Goal: Task Accomplishment & Management: Manage account settings

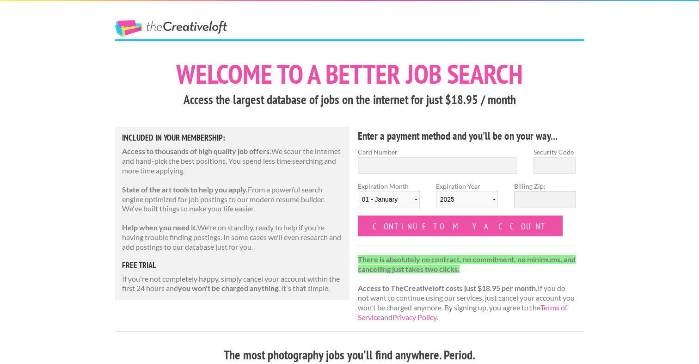
drag, startPoint x: 292, startPoint y: 212, endPoint x: 409, endPoint y: -45, distance: 282.3
click at [409, 0] on html "The Creative Loft Welcome to a better job search Access the largest database of…" at bounding box center [349, 182] width 699 height 364
click at [140, 273] on div "Included in Your Membership: Access to thousands of high quality job offers. We…" at bounding box center [232, 213] width 235 height 173
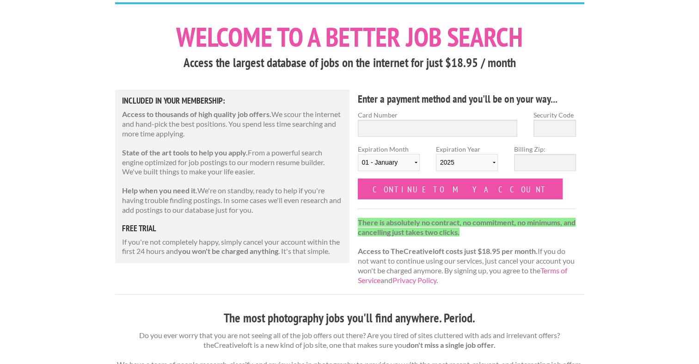
scroll to position [55, 0]
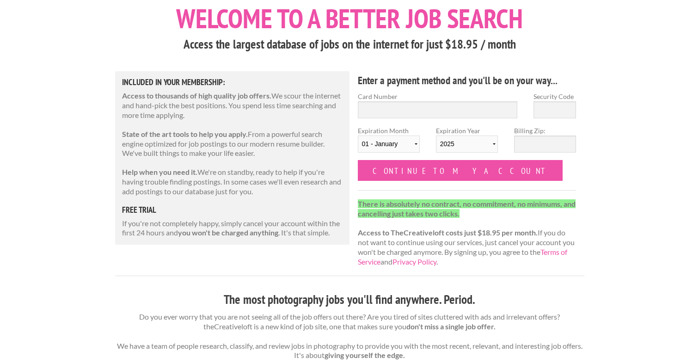
click at [189, 230] on strong "you won't be charged anything" at bounding box center [228, 232] width 100 height 9
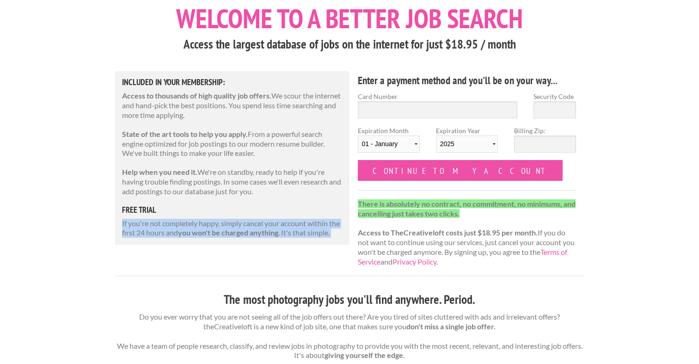
click at [189, 230] on strong "you won't be charged anything" at bounding box center [228, 232] width 100 height 9
click at [188, 231] on strong "you won't be charged anything" at bounding box center [228, 232] width 100 height 9
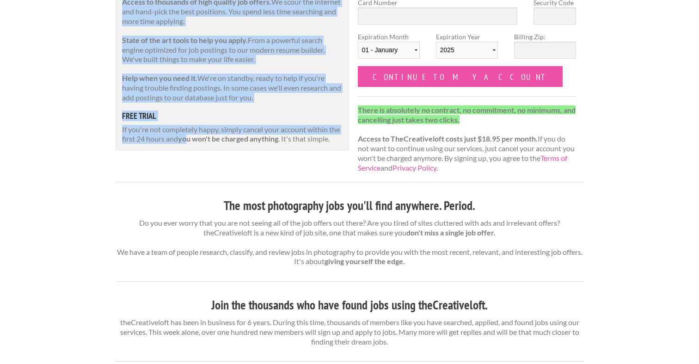
scroll to position [0, 0]
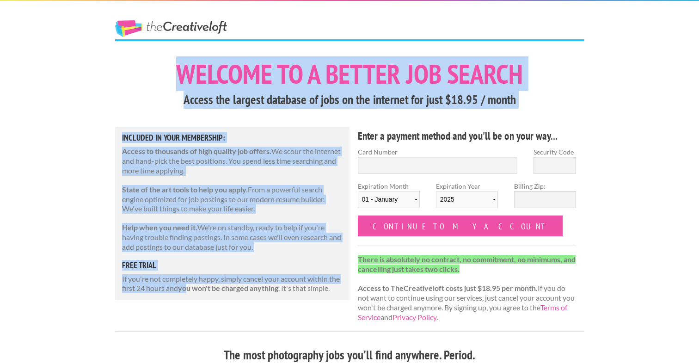
drag, startPoint x: 188, startPoint y: 231, endPoint x: 452, endPoint y: -58, distance: 391.1
click at [452, 0] on html "The Creative Loft Welcome to a better job search Access the largest database of…" at bounding box center [349, 182] width 699 height 364
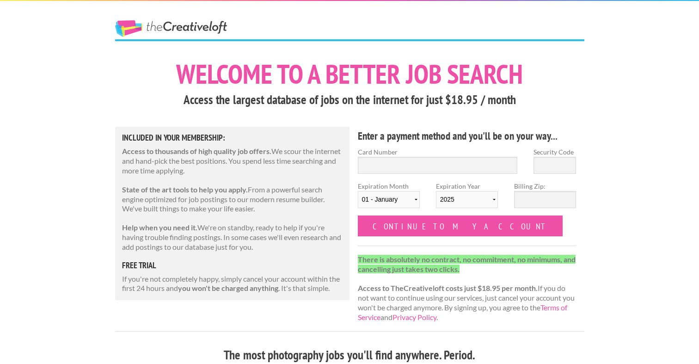
click at [124, 295] on div "Included in Your Membership: Access to thousands of high quality job offers. We…" at bounding box center [232, 213] width 235 height 173
click at [393, 167] on input "Card Number" at bounding box center [438, 165] width 160 height 17
type input "4266841759968595"
select select "04"
select select "2028"
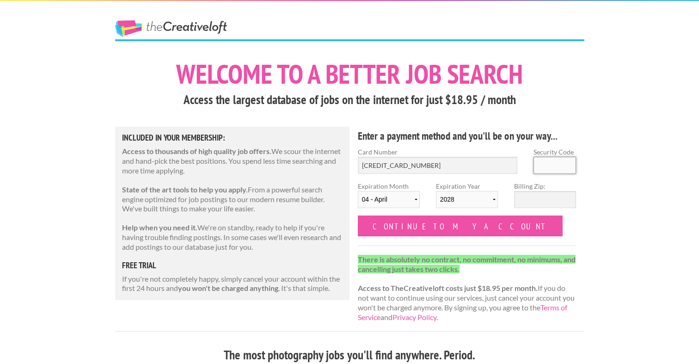
click at [557, 165] on input "Security Code" at bounding box center [555, 165] width 43 height 17
type input "997"
click at [553, 197] on input "Billing Zip:" at bounding box center [545, 199] width 62 height 17
type input "60477"
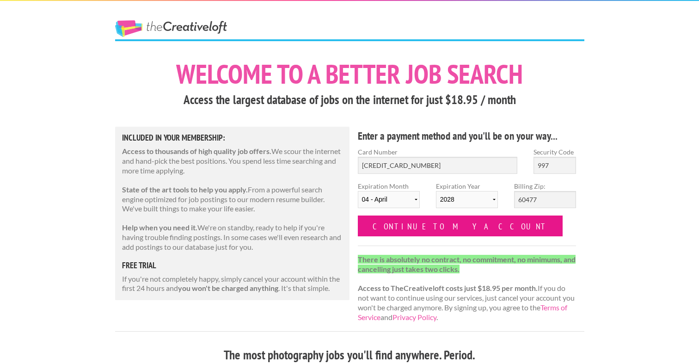
click at [401, 231] on input "Continue to my account" at bounding box center [460, 225] width 205 height 21
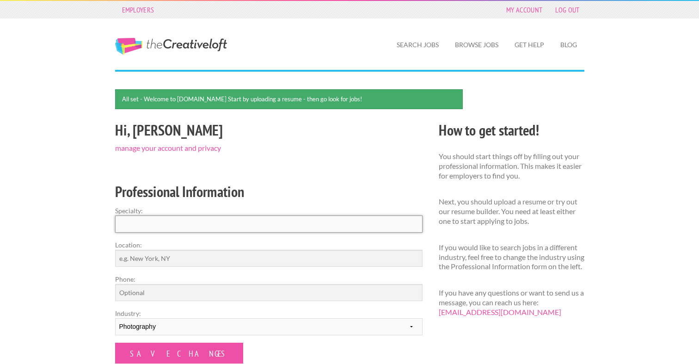
click at [216, 221] on input "Specialty:" at bounding box center [268, 223] width 307 height 17
click at [160, 356] on input "Save Changes" at bounding box center [179, 353] width 128 height 21
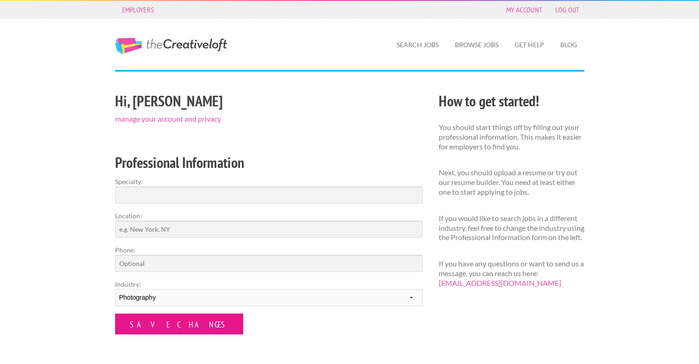
click at [164, 328] on input "Save Changes" at bounding box center [179, 323] width 128 height 21
click at [166, 196] on input "Specialty:" at bounding box center [268, 194] width 307 height 17
type input "Sports"
click at [115, 313] on input "Save Changes" at bounding box center [179, 323] width 128 height 21
click at [149, 341] on div "Hi, Jessica manage your account and privacy Professional Information Specialty:…" at bounding box center [269, 247] width 324 height 316
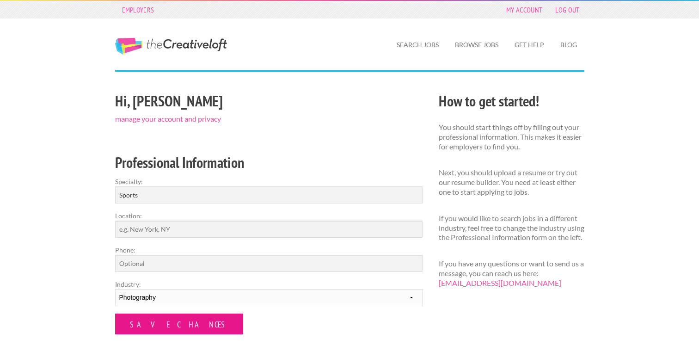
click at [149, 324] on input "Save Changes" at bounding box center [179, 323] width 128 height 21
drag, startPoint x: 462, startPoint y: 233, endPoint x: 463, endPoint y: 381, distance: 148.4
click at [463, 363] on html "Employers My Account Log Out The Creative Loft Search Jobs Browse Jobs Get Help…" at bounding box center [349, 182] width 699 height 364
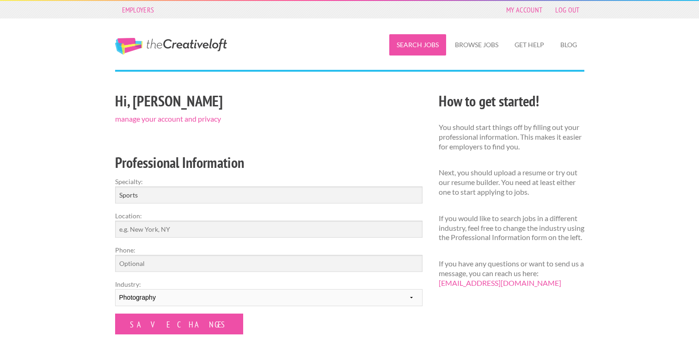
click at [404, 45] on link "Search Jobs" at bounding box center [417, 44] width 57 height 21
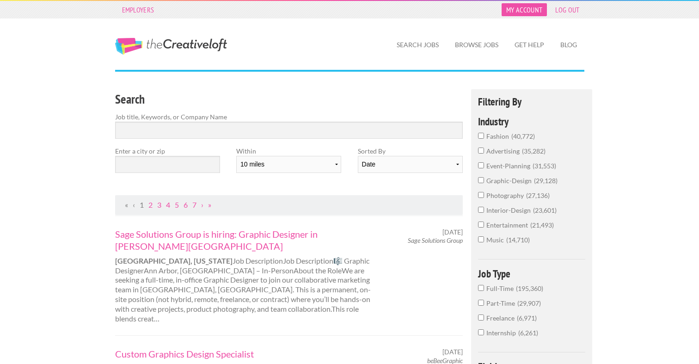
click at [532, 11] on link "My Account" at bounding box center [524, 9] width 45 height 13
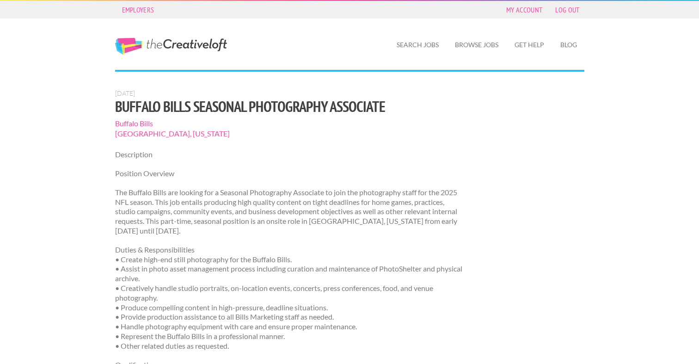
click at [245, 227] on p "The Buffalo Bills are looking for a Seasonal Photography Associate to join the …" at bounding box center [289, 212] width 348 height 48
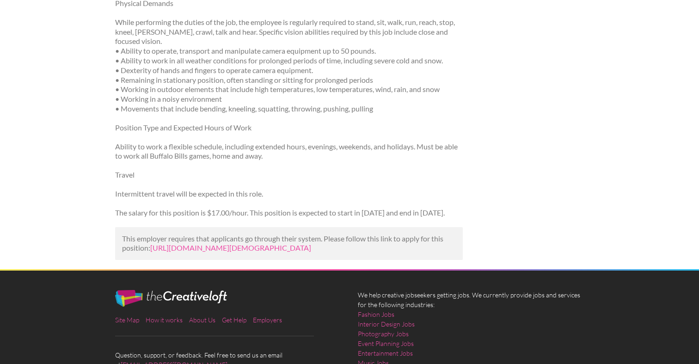
scroll to position [629, 0]
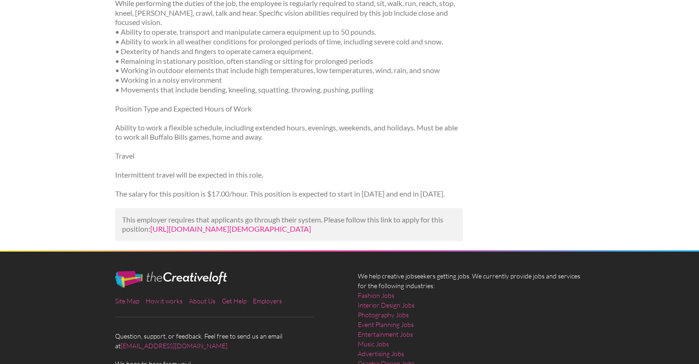
click at [242, 233] on link "https://www.niagaracc.suny.edu/job/buffalo-bills-seasonal-photography-associate…" at bounding box center [230, 228] width 161 height 9
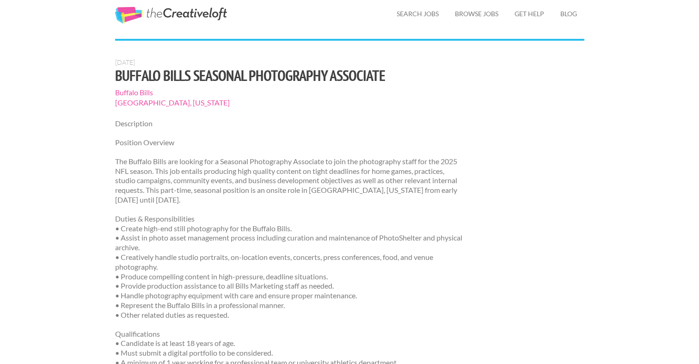
scroll to position [37, 0]
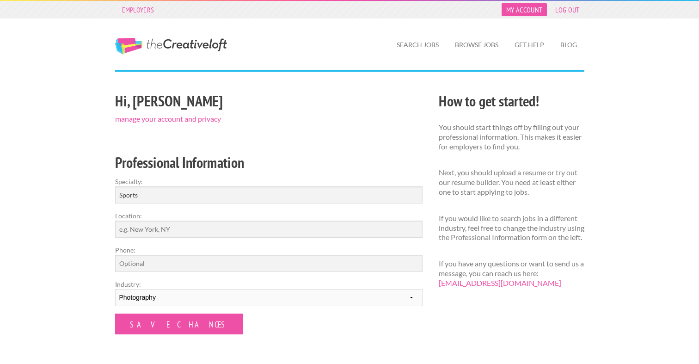
click at [534, 12] on link "My Account" at bounding box center [524, 9] width 45 height 13
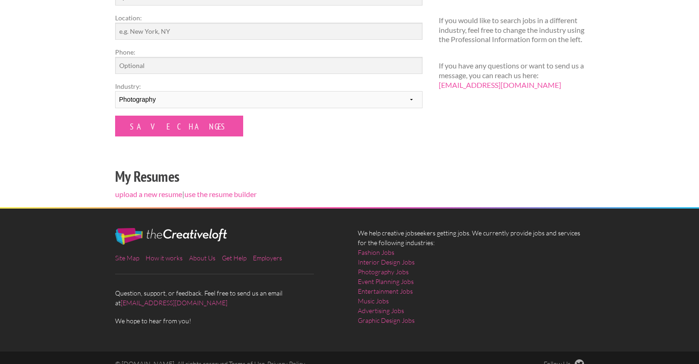
scroll to position [192, 0]
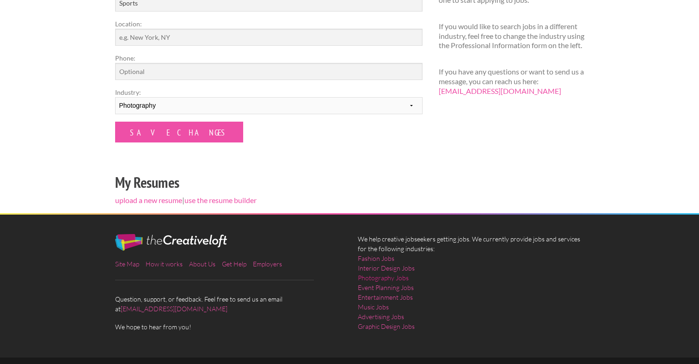
click at [386, 276] on link "Photography Jobs" at bounding box center [383, 278] width 51 height 10
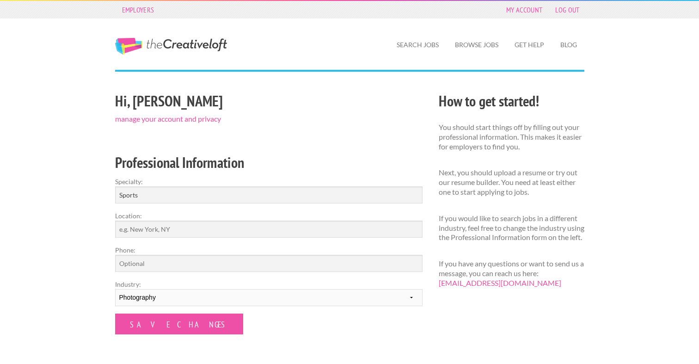
click at [166, 335] on div "Hi, [PERSON_NAME] manage your account and privacy Professional Information Spec…" at bounding box center [269, 247] width 324 height 316
click at [167, 326] on input "Save Changes" at bounding box center [179, 323] width 128 height 21
click at [146, 11] on link "Employers" at bounding box center [138, 9] width 42 height 13
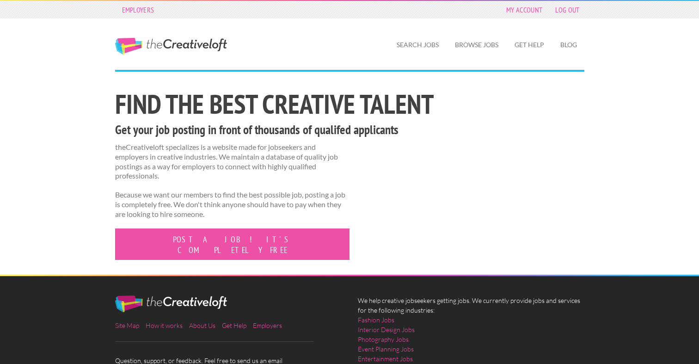
click at [152, 48] on link "The Creative Loft" at bounding box center [171, 46] width 112 height 17
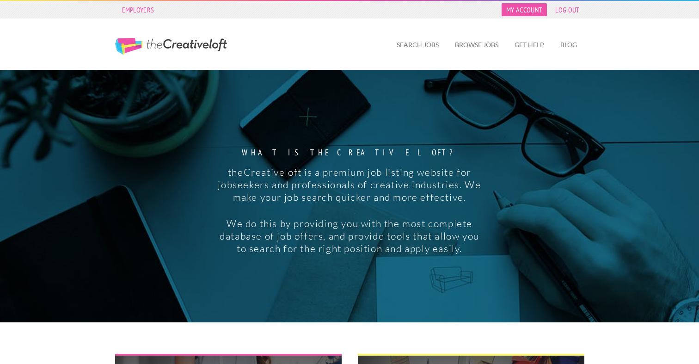
click at [531, 10] on link "My Account" at bounding box center [524, 9] width 45 height 13
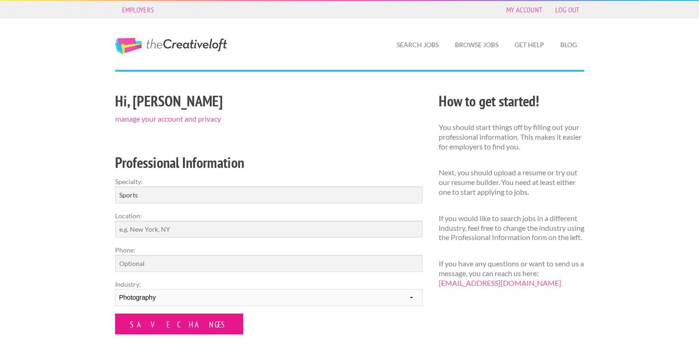
click at [163, 331] on input "Save Changes" at bounding box center [179, 323] width 128 height 21
click at [197, 116] on link "manage your account and privacy" at bounding box center [168, 118] width 106 height 9
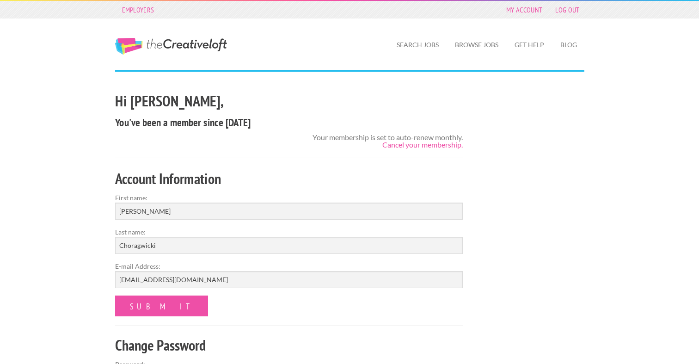
click at [197, 116] on h4 "You've been a member since [DATE]" at bounding box center [289, 122] width 348 height 15
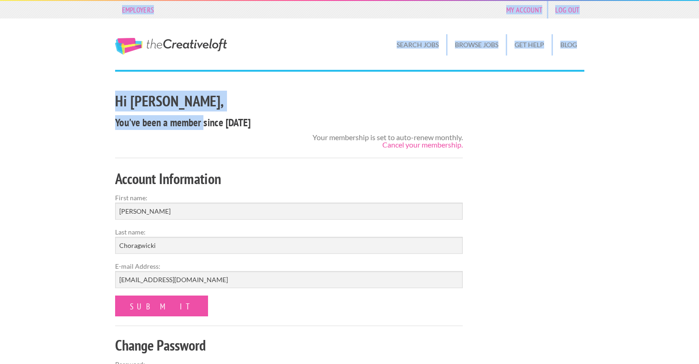
drag, startPoint x: 0, startPoint y: 0, endPoint x: 412, endPoint y: -58, distance: 416.0
click at [412, 0] on html "Employers My Account Log Out The Creative Loft Search Jobs Browse Jobs Get Help…" at bounding box center [349, 182] width 699 height 364
click at [409, 146] on link "Cancel your membership." at bounding box center [422, 144] width 80 height 9
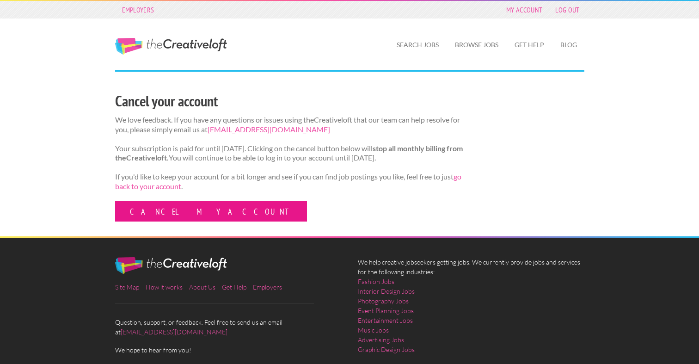
click at [186, 221] on link "Cancel my account" at bounding box center [211, 211] width 192 height 21
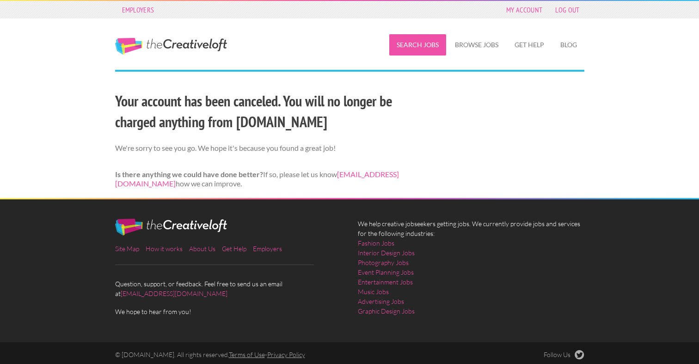
click at [430, 49] on link "Search Jobs" at bounding box center [417, 44] width 57 height 21
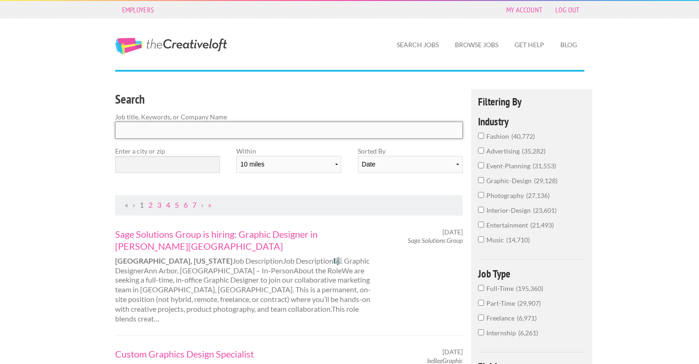
click at [240, 126] on input "Search" at bounding box center [289, 130] width 348 height 17
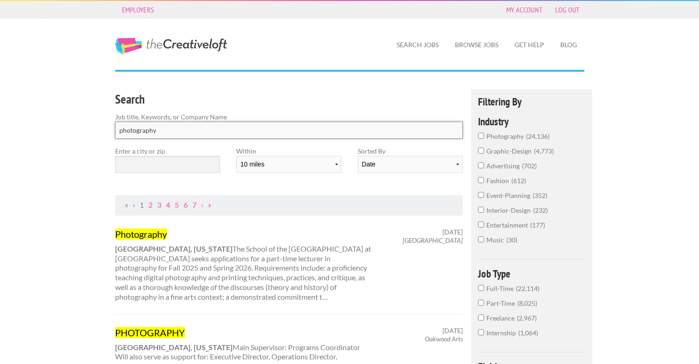
type input "photography"
click button "submit" at bounding box center [0, 0] width 0 height 0
click at [530, 135] on span "24,136" at bounding box center [538, 136] width 24 height 8
click at [484, 135] on input "photography 24,136" at bounding box center [481, 136] width 6 height 6
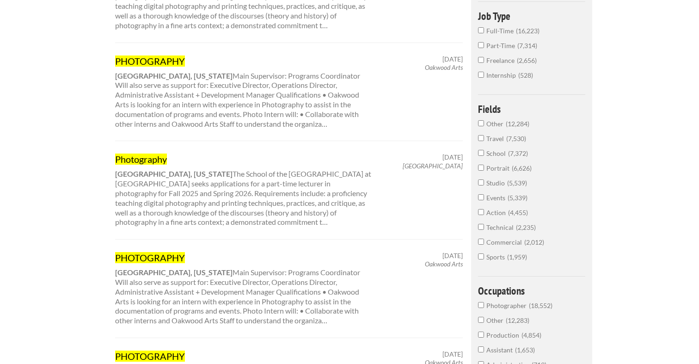
scroll to position [277, 0]
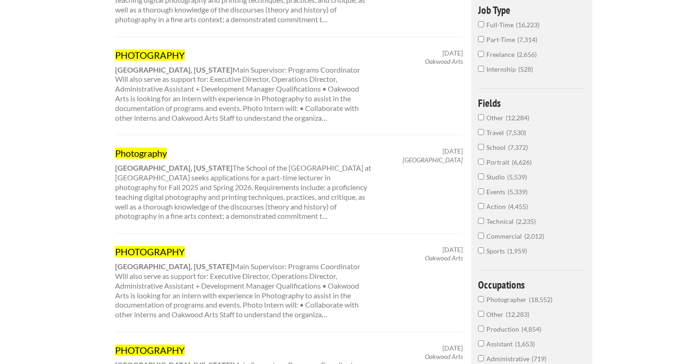
click at [479, 254] on label "Sports 1,959" at bounding box center [532, 253] width 108 height 15
click at [479, 253] on input "Sports 1,959" at bounding box center [481, 250] width 6 height 6
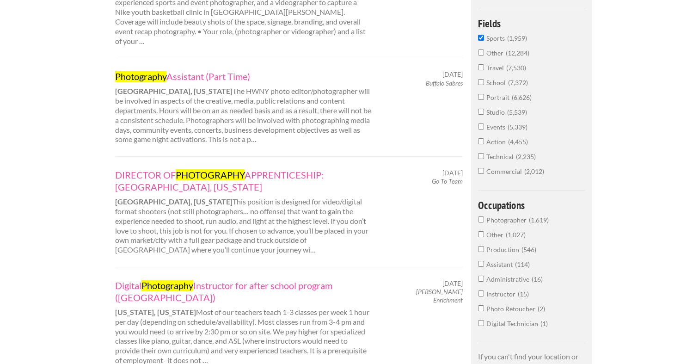
click at [493, 221] on span "Photographer" at bounding box center [507, 220] width 43 height 8
click at [484, 221] on input "Photographer 1,619" at bounding box center [481, 219] width 6 height 6
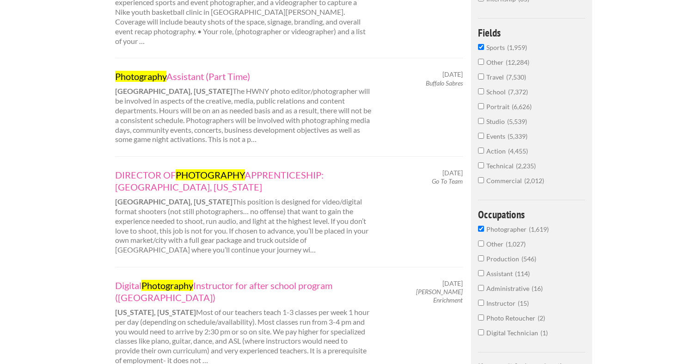
scroll to position [277, 0]
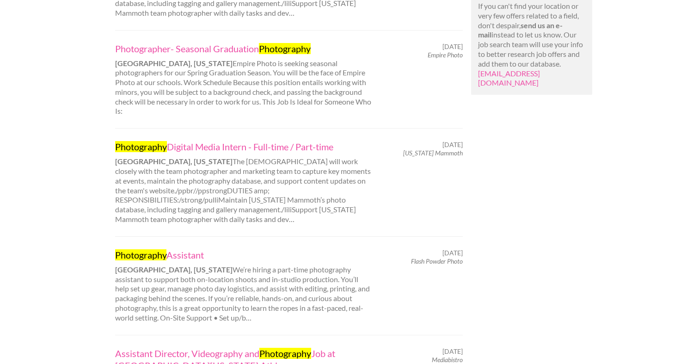
scroll to position [629, 0]
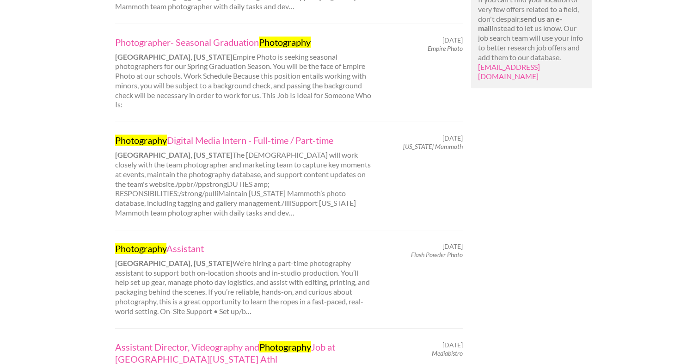
scroll to position [277, 0]
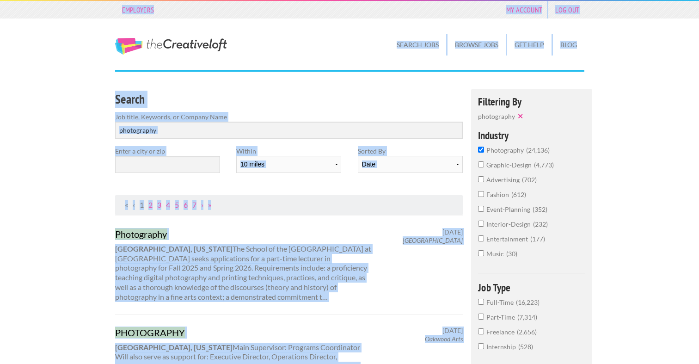
drag, startPoint x: 52, startPoint y: 175, endPoint x: 272, endPoint y: -58, distance: 320.9
click at [272, 0] on html "Employers My Account Log Out The Creative Loft Search Jobs Browse Jobs Get Help…" at bounding box center [349, 182] width 699 height 364
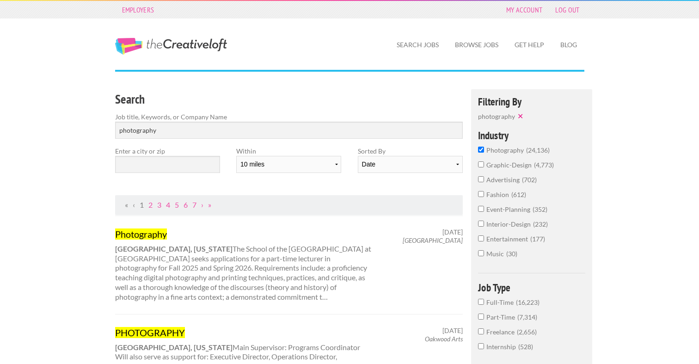
click at [171, 36] on div "The Creative Loft" at bounding box center [188, 37] width 162 height 38
click at [170, 51] on link "The Creative Loft" at bounding box center [171, 46] width 112 height 17
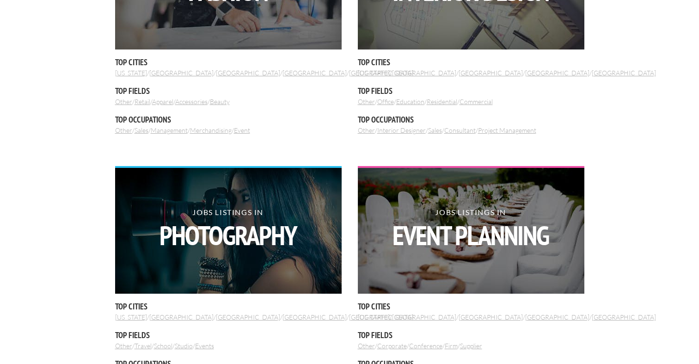
scroll to position [444, 0]
